Goal: Complete application form

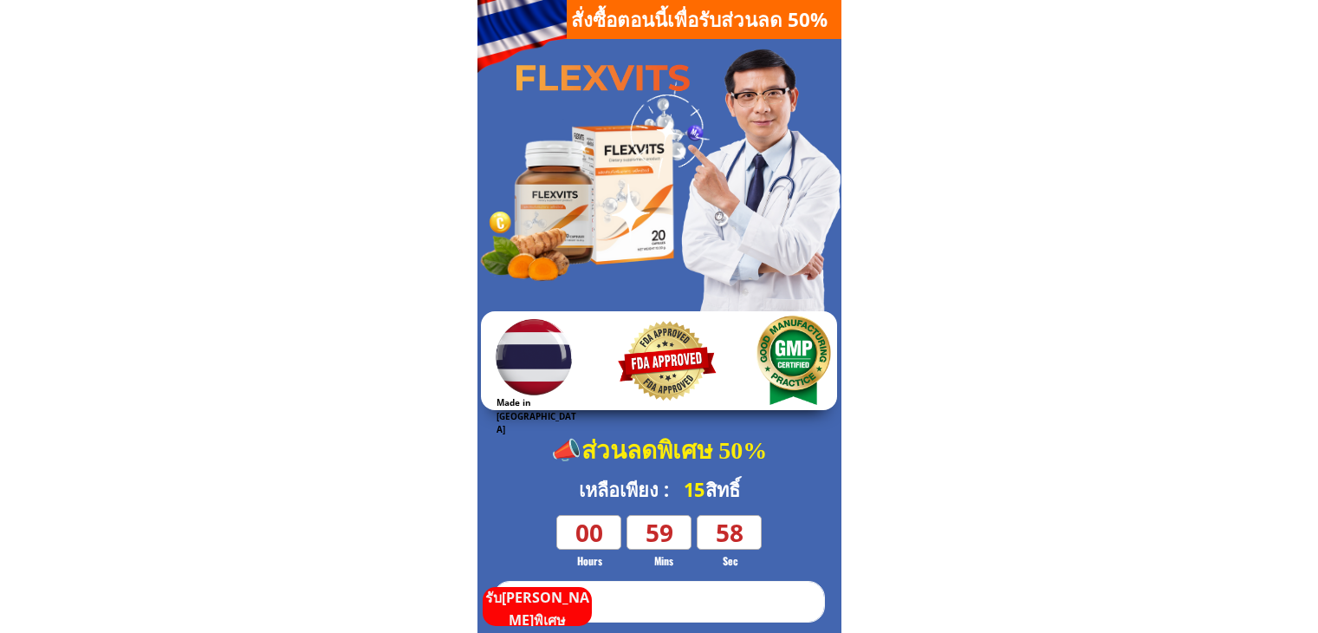
scroll to position [260, 0]
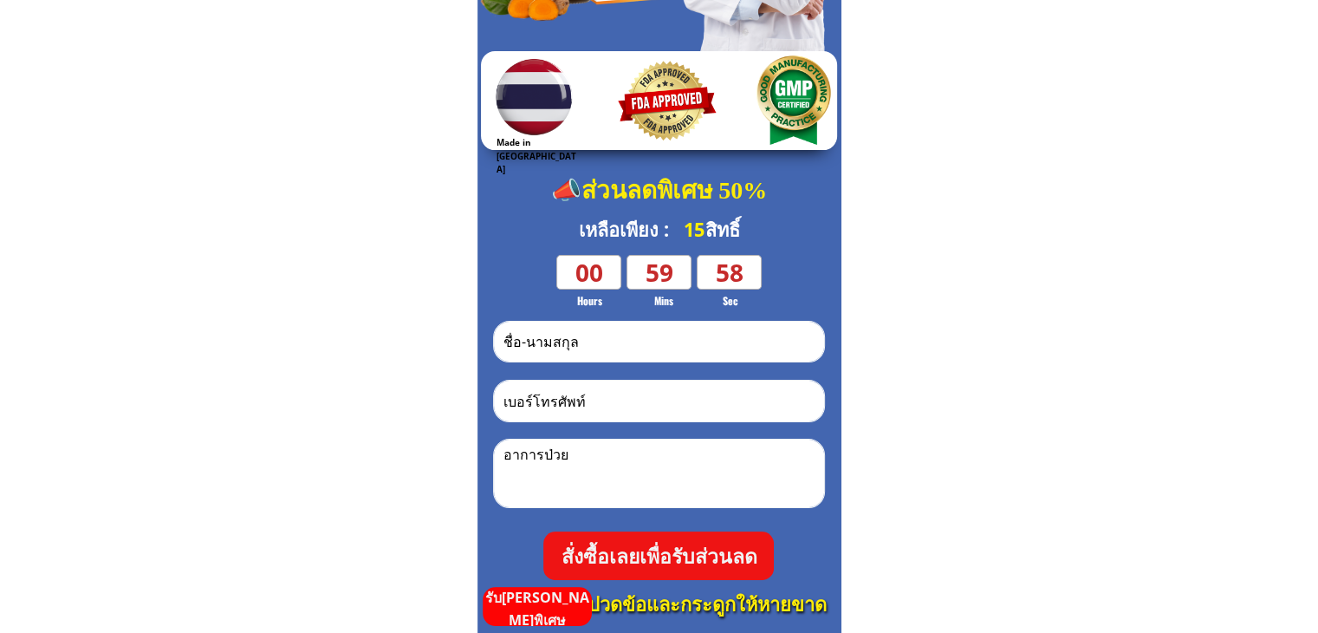
click at [684, 338] on input "text" at bounding box center [659, 341] width 320 height 40
type input "test"
click at [673, 391] on input "tel" at bounding box center [659, 400] width 320 height 41
type input "qưqwwqw"
click at [659, 451] on textarea at bounding box center [659, 473] width 320 height 68
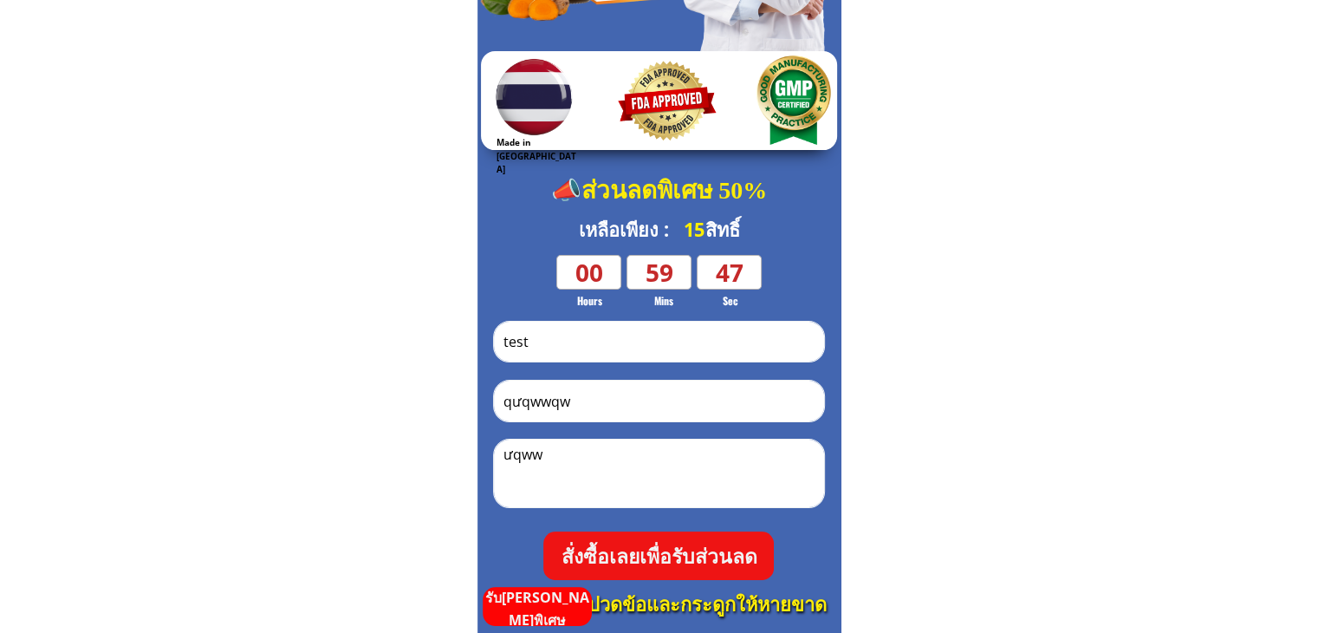
type textarea "ưqww"
click at [702, 555] on p "สั่งซื้อเลยเพื่อรับส่วนลด" at bounding box center [658, 555] width 231 height 49
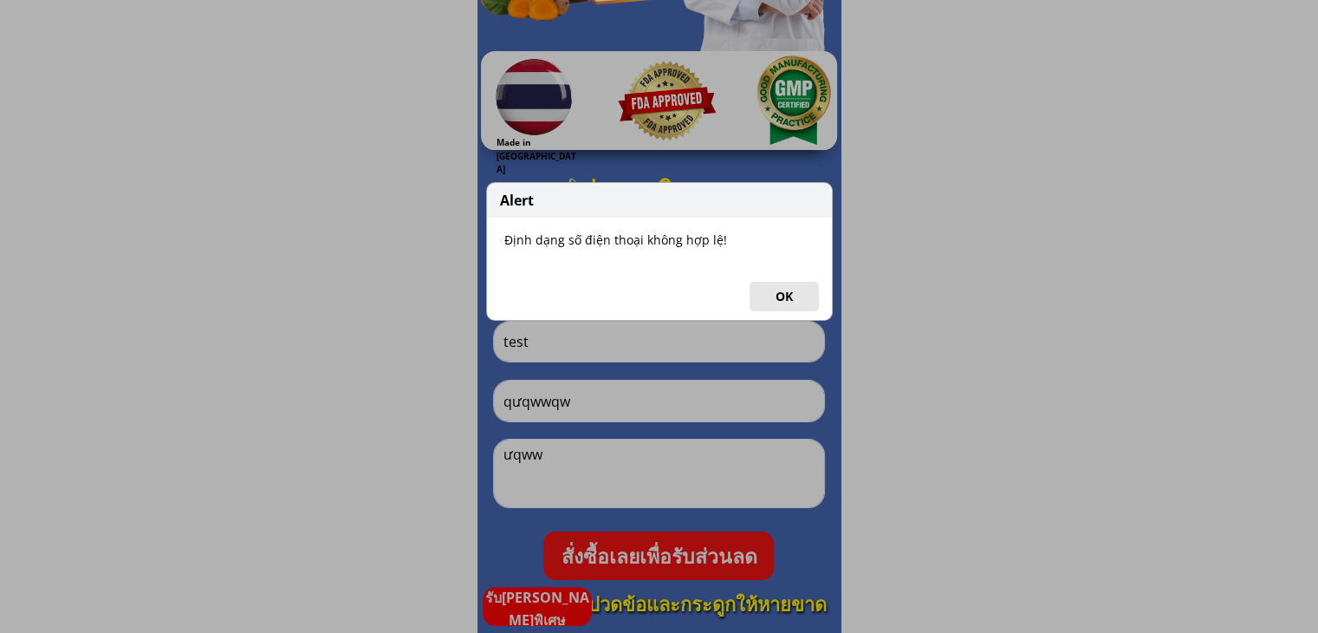
click at [769, 296] on button "OK" at bounding box center [784, 296] width 69 height 29
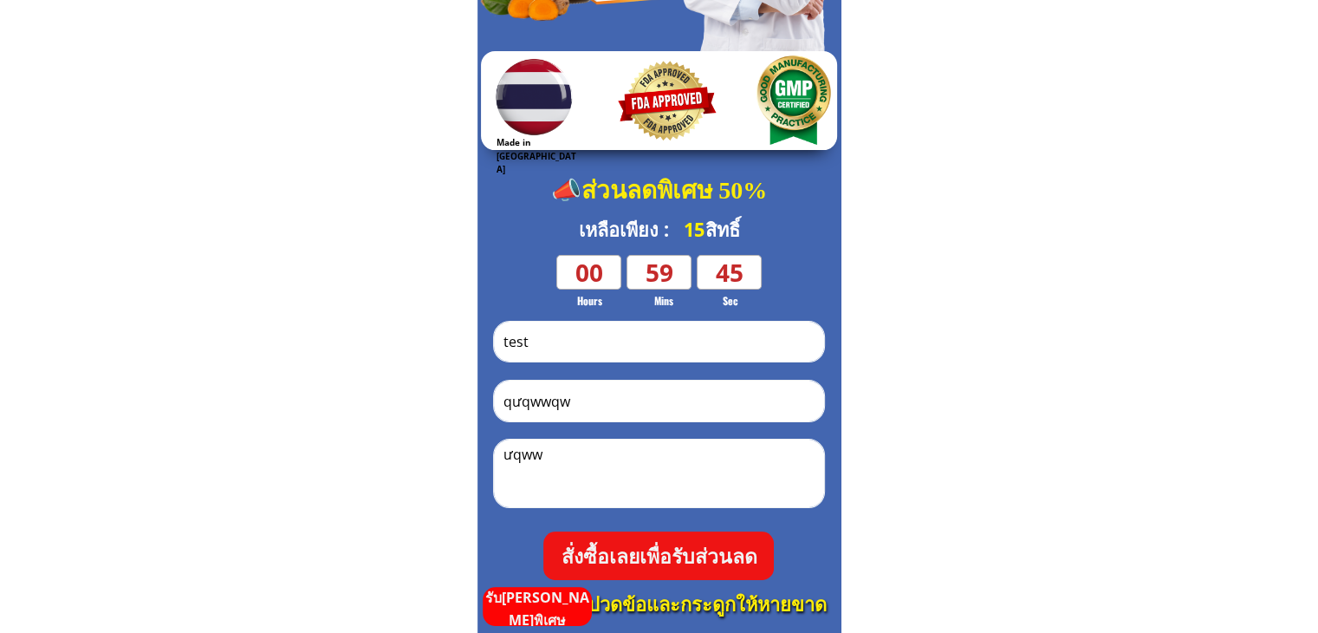
drag, startPoint x: 601, startPoint y: 399, endPoint x: 487, endPoint y: 406, distance: 114.5
click at [487, 406] on div "แก้ปัญหาอย่างสิ้นเชิง ทุกอาการปวดข้อและกระดูก คอ [PERSON_NAME] เข่า ข้อศอก นิ้ว…" at bounding box center [659, 328] width 364 height 1177
click at [677, 557] on p "สั่งซื้อเลยเพื่อรับส่วนลด" at bounding box center [658, 555] width 231 height 49
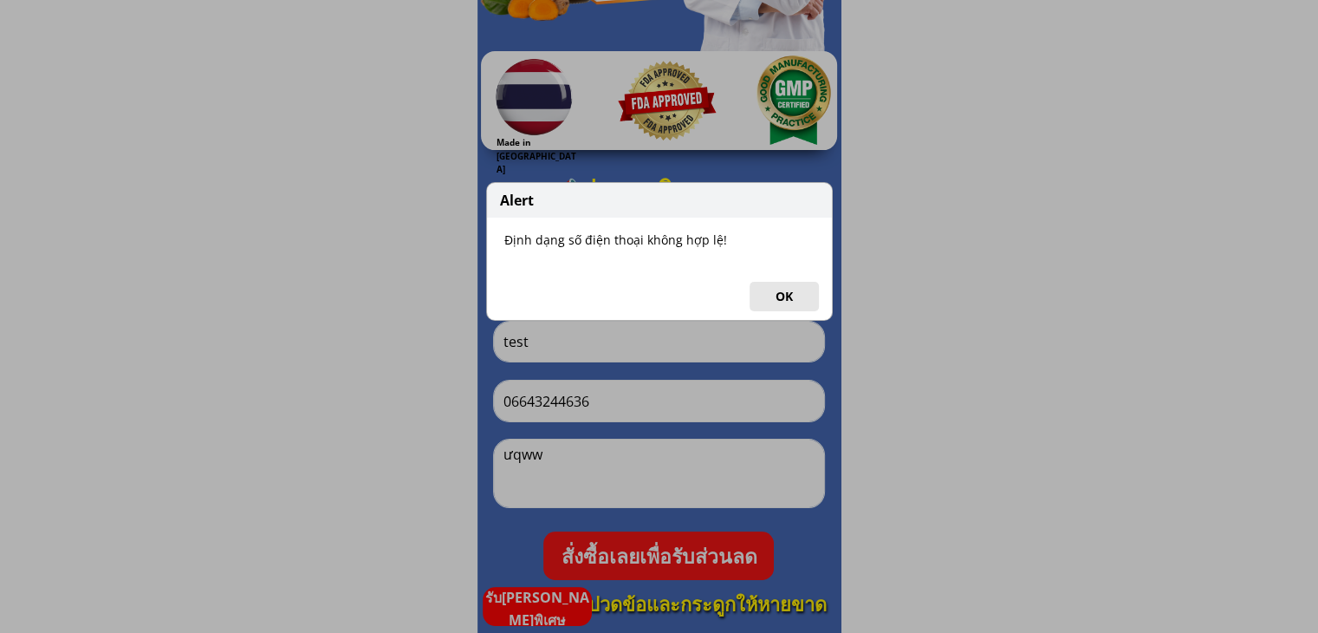
drag, startPoint x: 776, startPoint y: 295, endPoint x: 626, endPoint y: 365, distance: 166.0
click at [773, 295] on button "OK" at bounding box center [784, 296] width 69 height 29
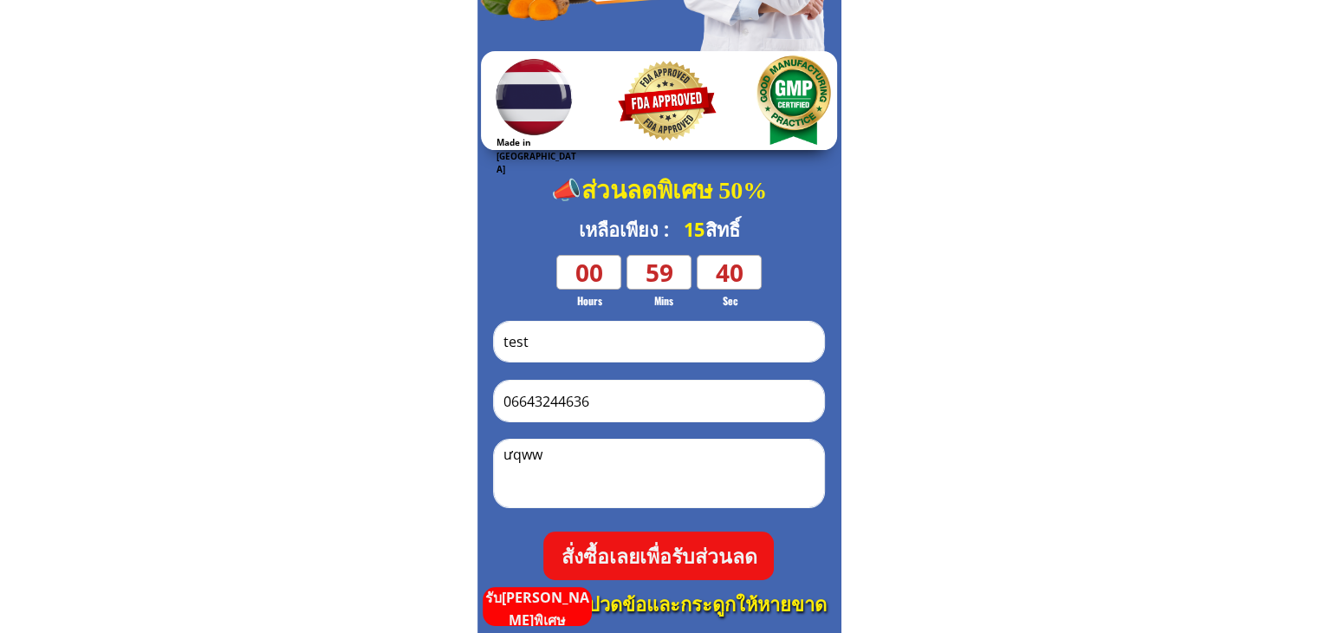
click at [620, 404] on input "06643244636" at bounding box center [659, 400] width 320 height 41
type input "0664324463"
click at [642, 550] on p "สั่งซื้อเลยเพื่อรับส่วนลด" at bounding box center [658, 555] width 231 height 49
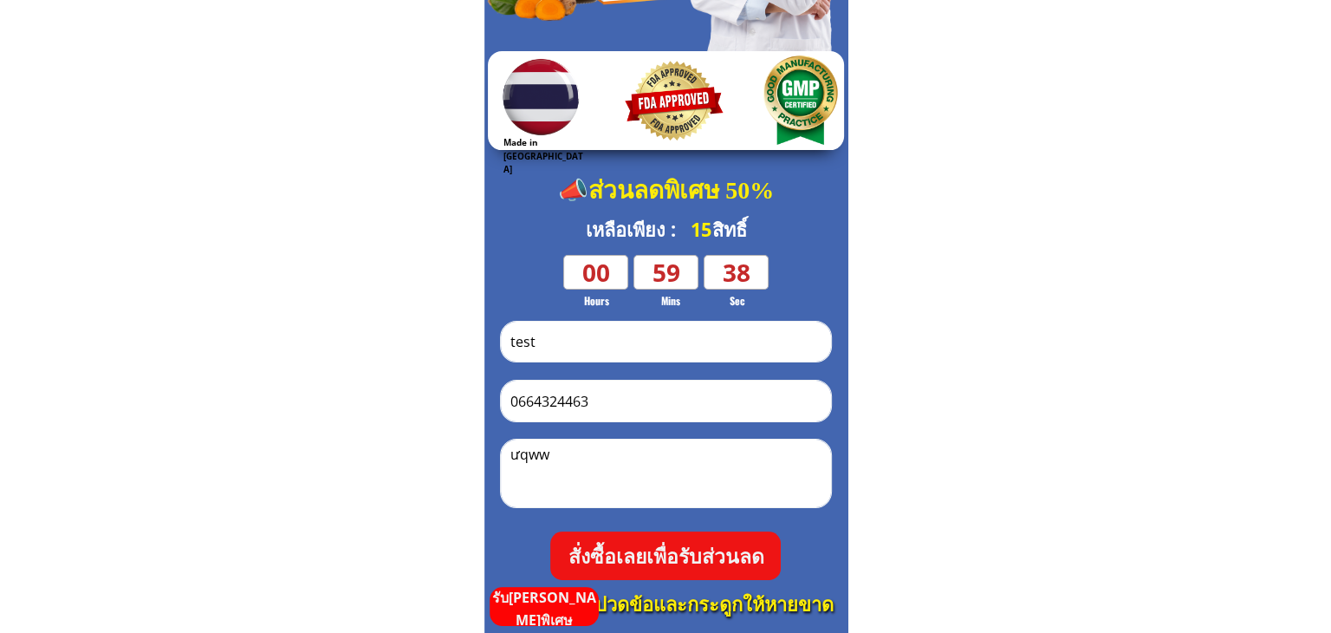
scroll to position [0, 0]
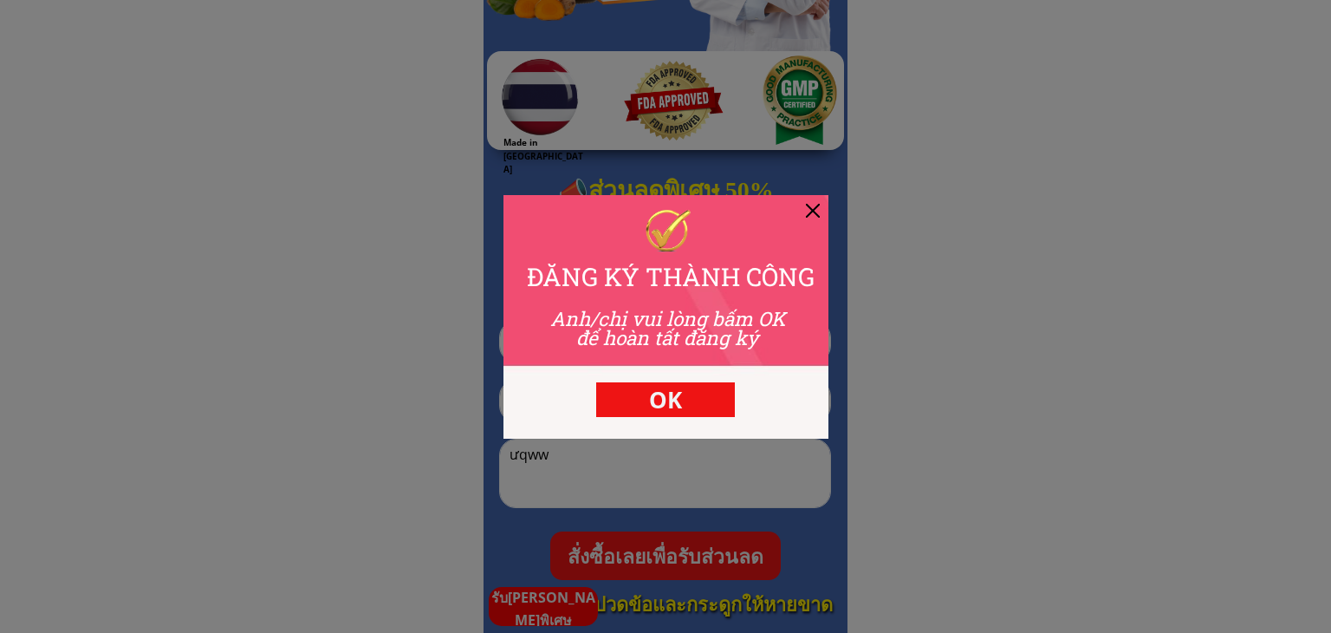
click at [815, 208] on div at bounding box center [813, 211] width 14 height 14
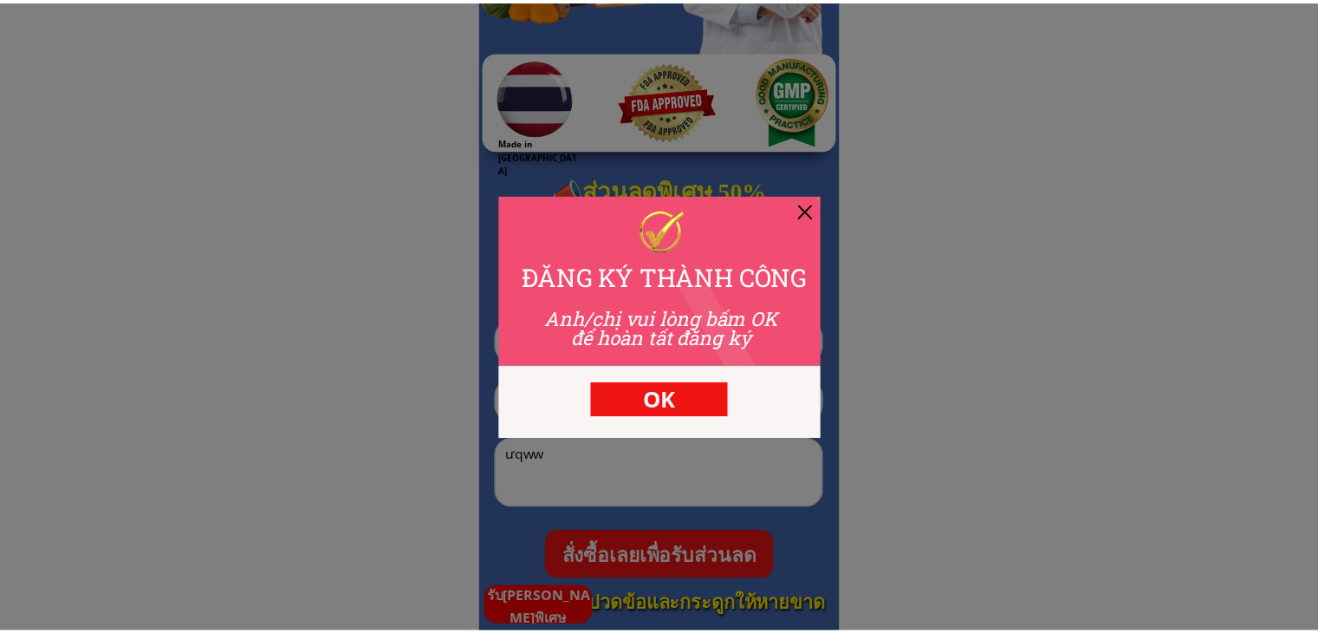
scroll to position [260, 0]
